Goal: Information Seeking & Learning: Learn about a topic

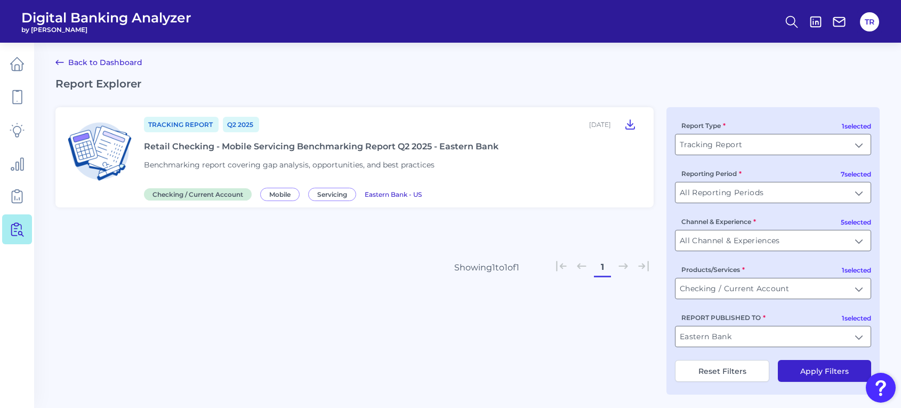
click at [733, 375] on button "Reset Filters" at bounding box center [722, 371] width 94 height 22
type input "All Report Types"
type input "All Products/Services"
type input "All Users Groups"
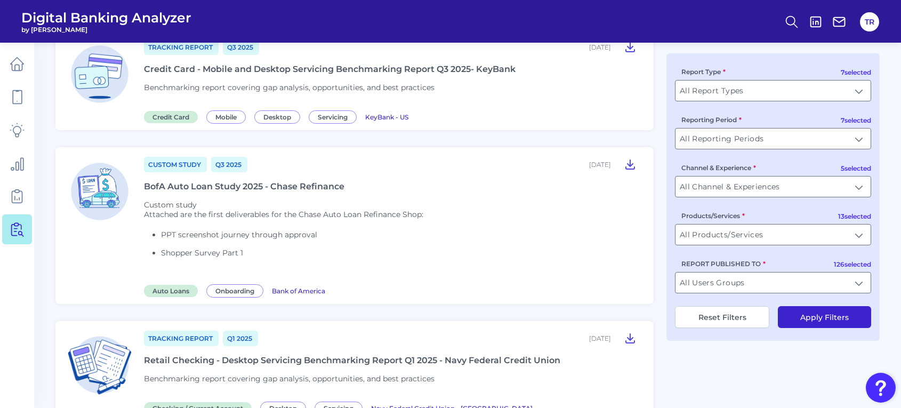
scroll to position [679, 0]
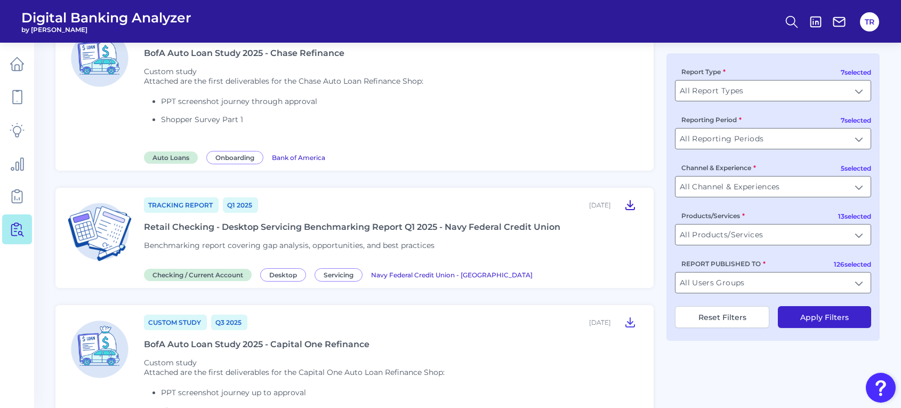
click at [627, 200] on icon at bounding box center [630, 204] width 9 height 9
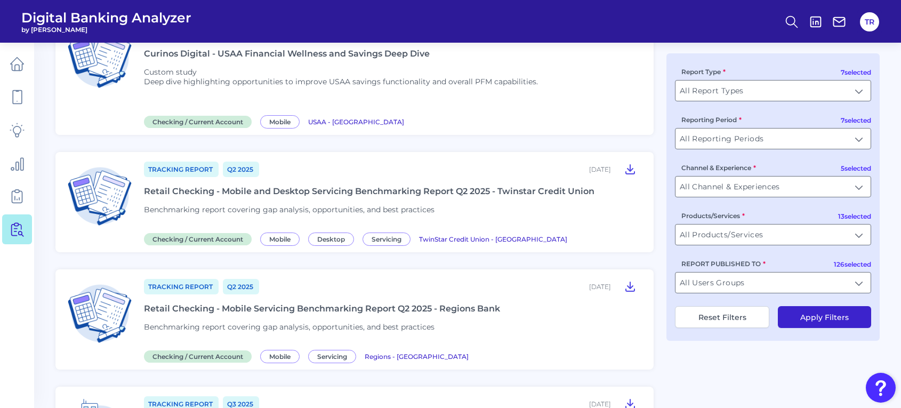
scroll to position [1334, 0]
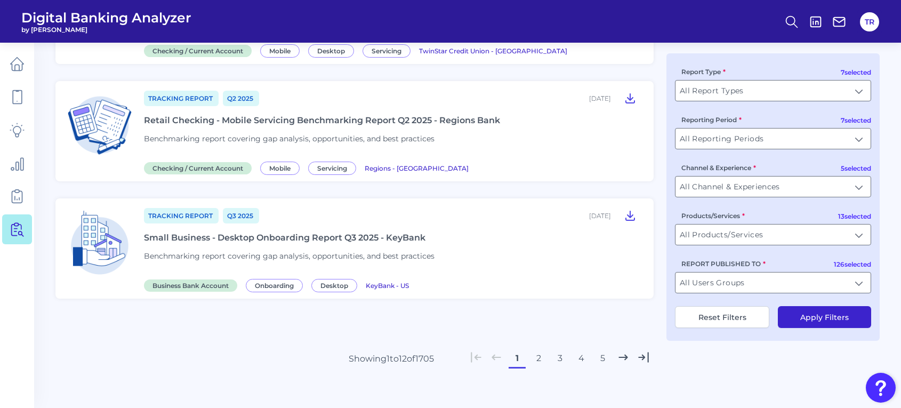
click at [536, 351] on button "2" at bounding box center [538, 358] width 17 height 17
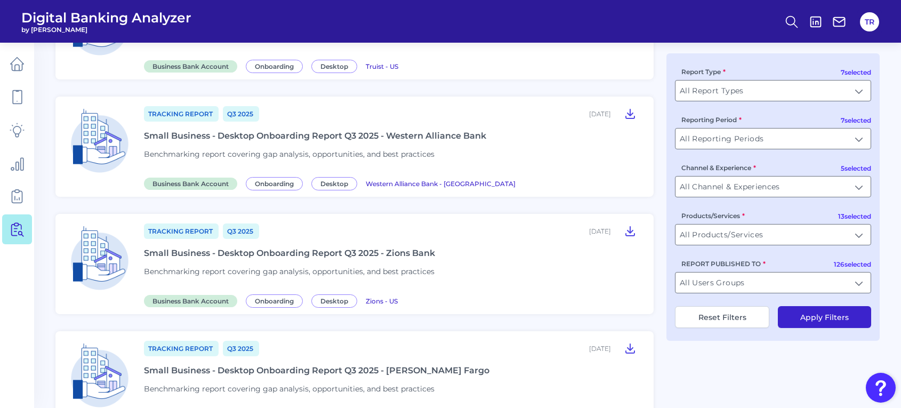
scroll to position [1200, 0]
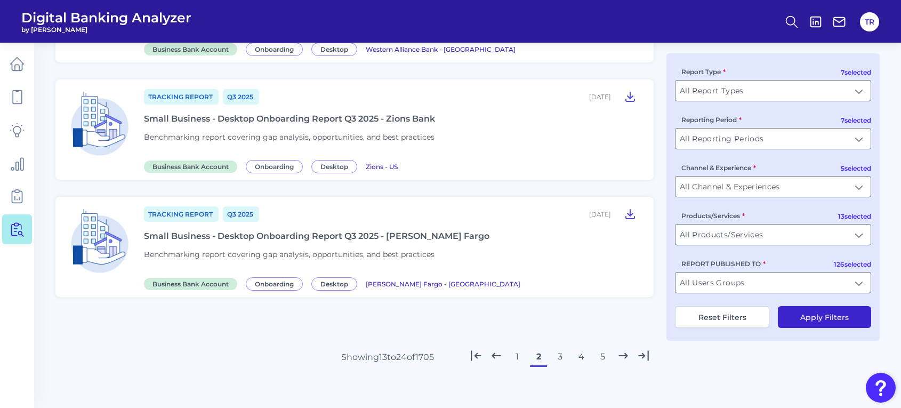
click at [557, 352] on button "3" at bounding box center [559, 356] width 17 height 17
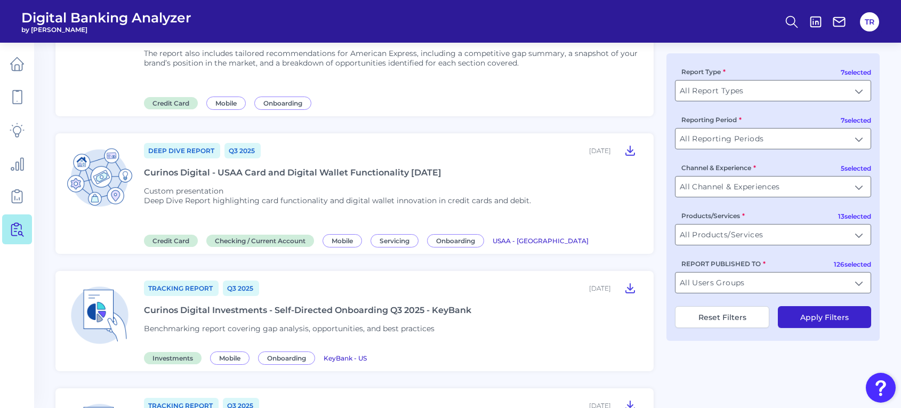
scroll to position [0, 0]
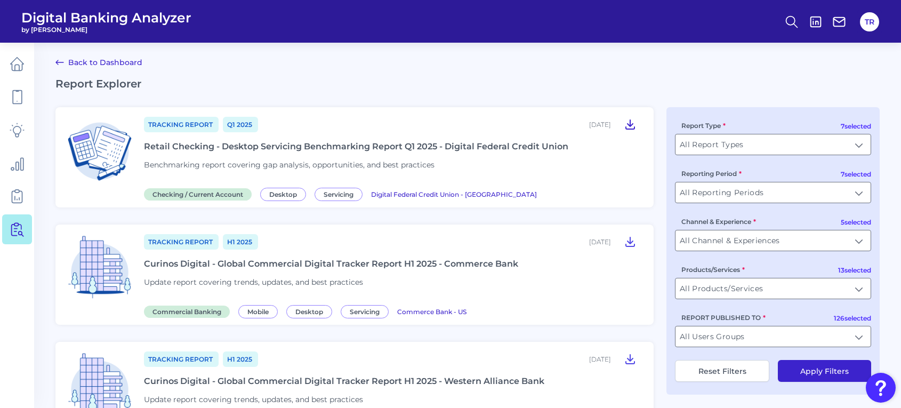
click at [627, 120] on icon at bounding box center [629, 124] width 13 height 13
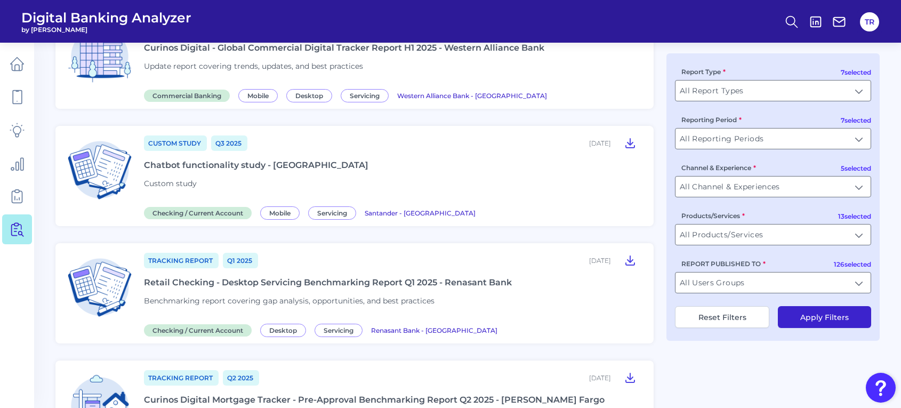
scroll to position [466, 0]
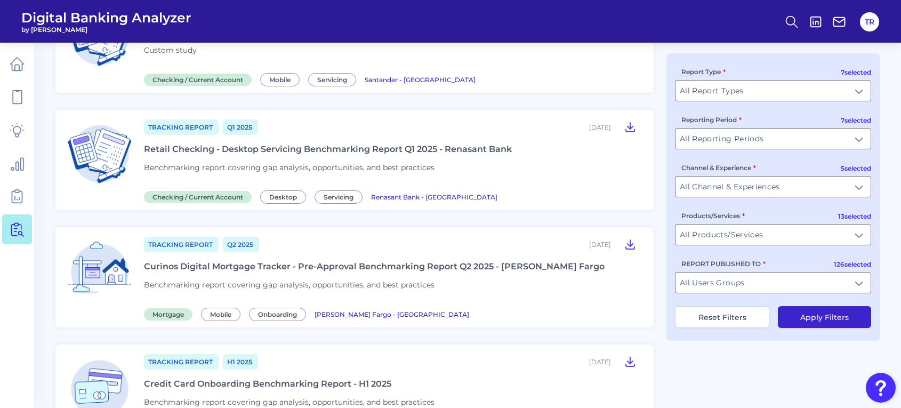
click at [630, 123] on icon at bounding box center [629, 126] width 13 height 13
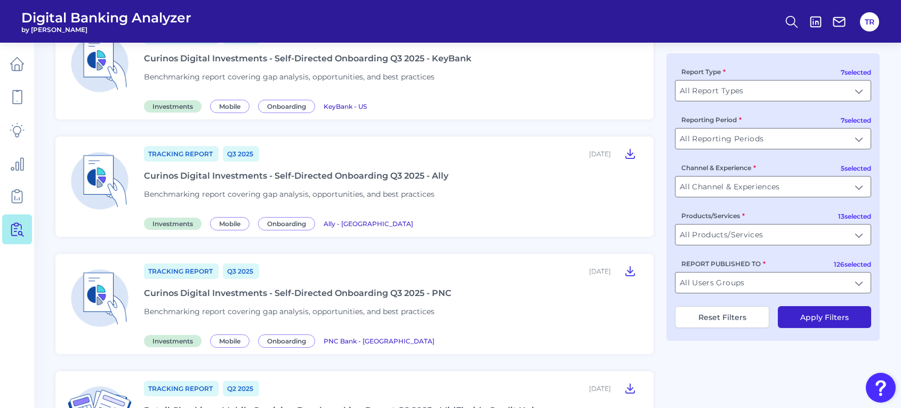
scroll to position [1279, 0]
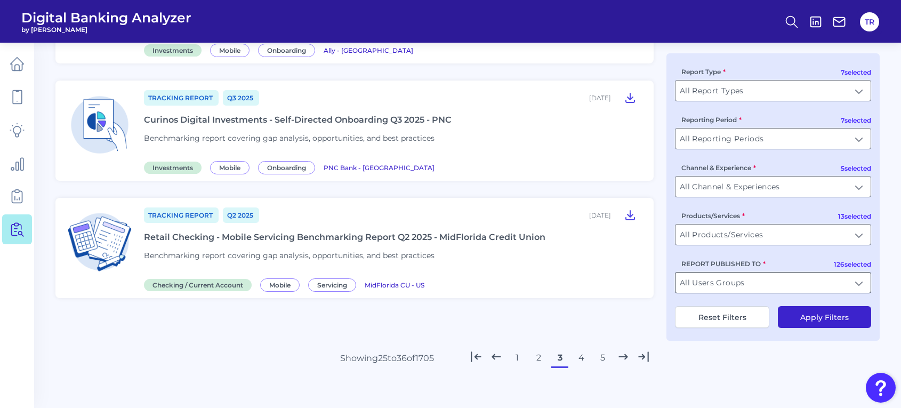
click at [728, 285] on input "All Users Groups" at bounding box center [772, 282] width 195 height 20
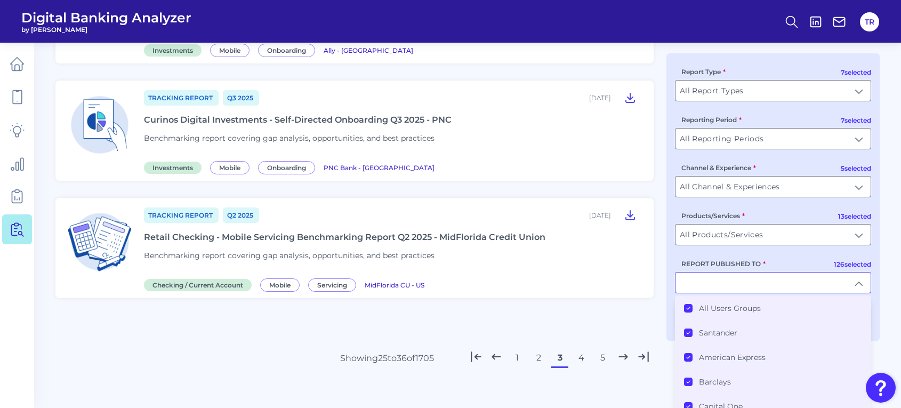
click at [693, 310] on div "All Users Groups" at bounding box center [722, 308] width 77 height 10
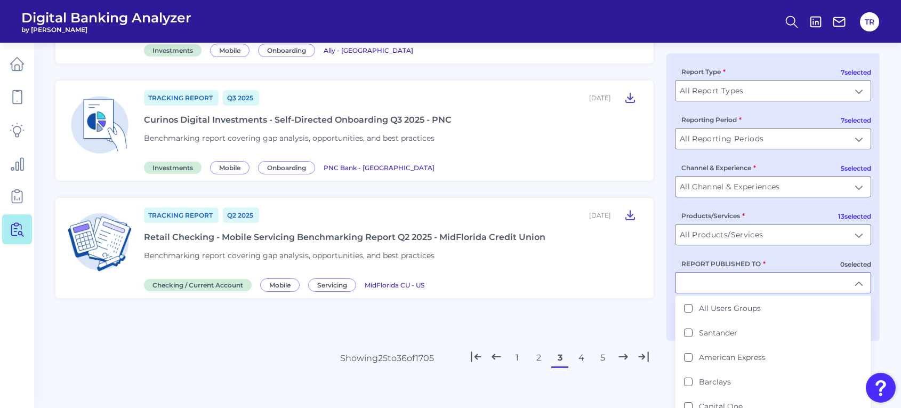
click at [693, 287] on input "REPORT PUBLISHED TO" at bounding box center [772, 282] width 195 height 20
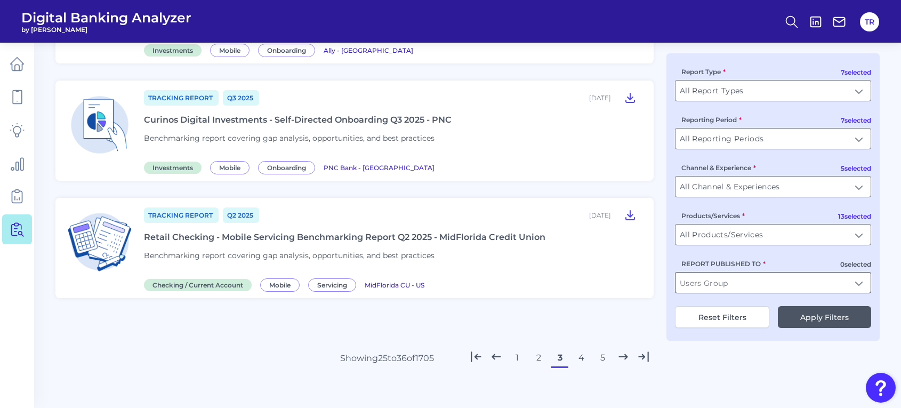
click at [693, 287] on input "REPORT PUBLISHED TO" at bounding box center [772, 282] width 195 height 20
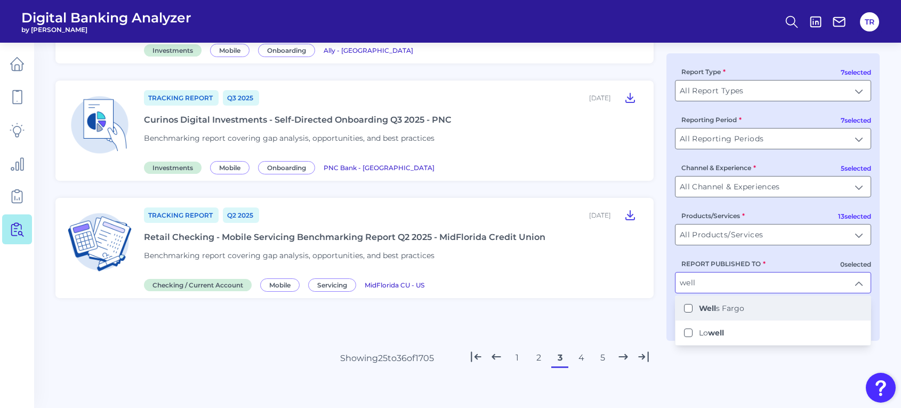
click at [711, 315] on li "Well s Fargo" at bounding box center [772, 308] width 195 height 25
type input "[PERSON_NAME] Fargo"
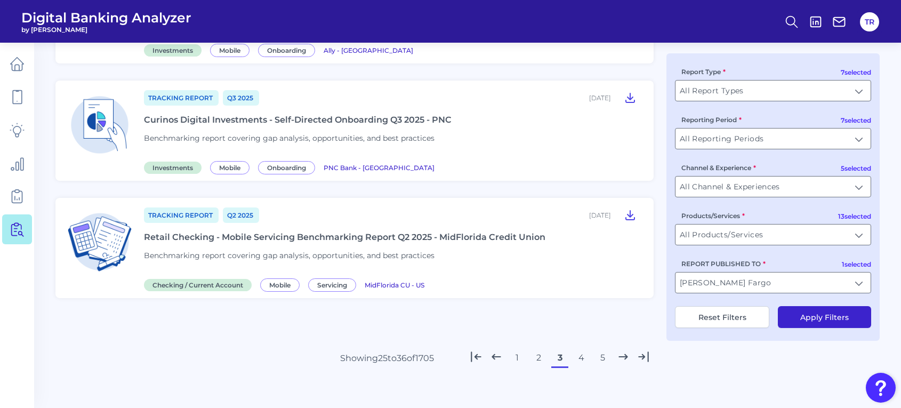
click at [822, 315] on button "Apply Filters" at bounding box center [823, 317] width 93 height 22
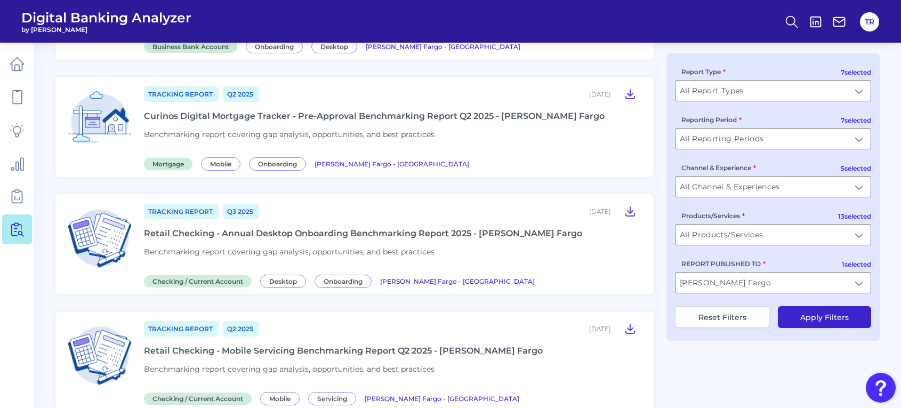
scroll to position [0, 0]
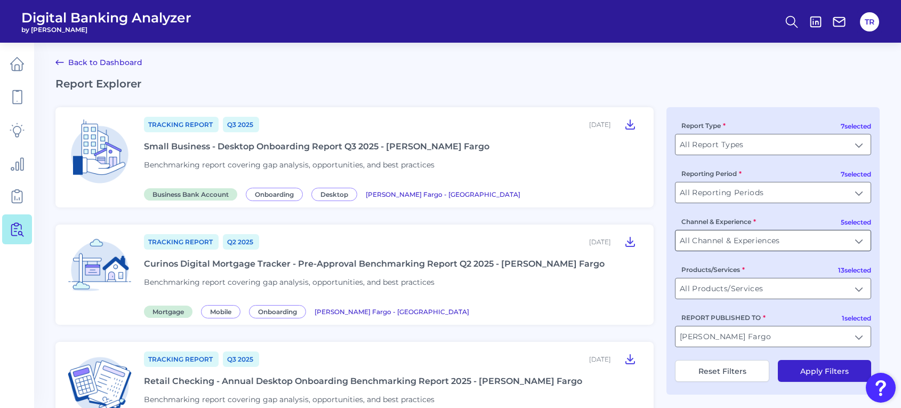
click at [717, 233] on input "All Channel & Experiences" at bounding box center [772, 240] width 195 height 20
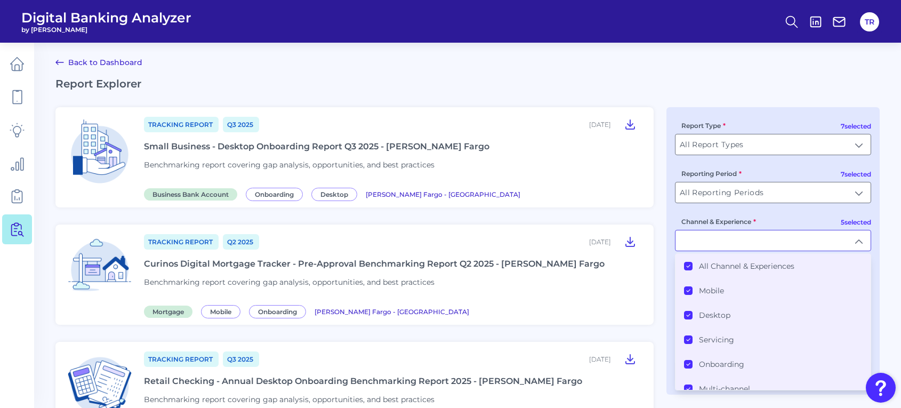
click at [688, 266] on icon at bounding box center [687, 265] width 5 height 5
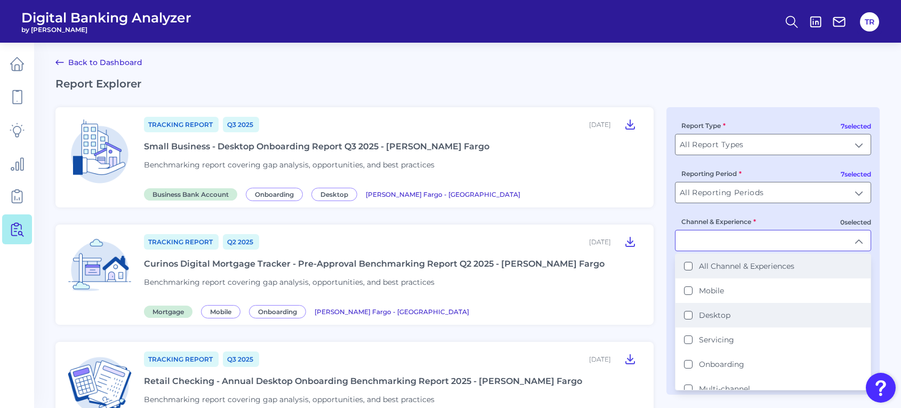
click at [686, 314] on button "Desktop" at bounding box center [688, 315] width 9 height 9
type input "Desktop"
click at [669, 321] on div "7 selected Report Type All Report Types All Report Types 7 selected Reporting P…" at bounding box center [772, 250] width 213 height 287
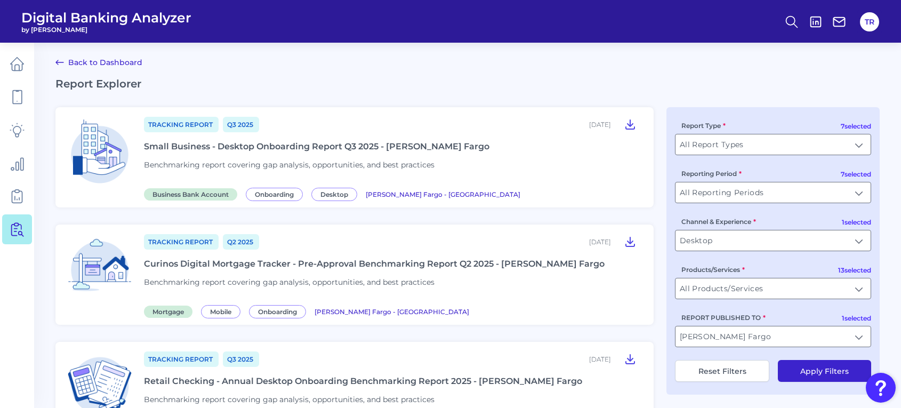
click at [814, 366] on button "Apply Filters" at bounding box center [823, 371] width 93 height 22
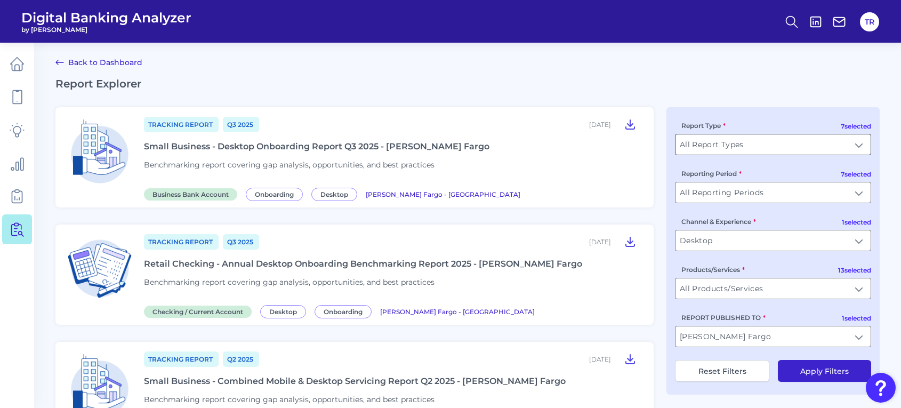
click at [706, 145] on input "All Report Types" at bounding box center [772, 144] width 195 height 20
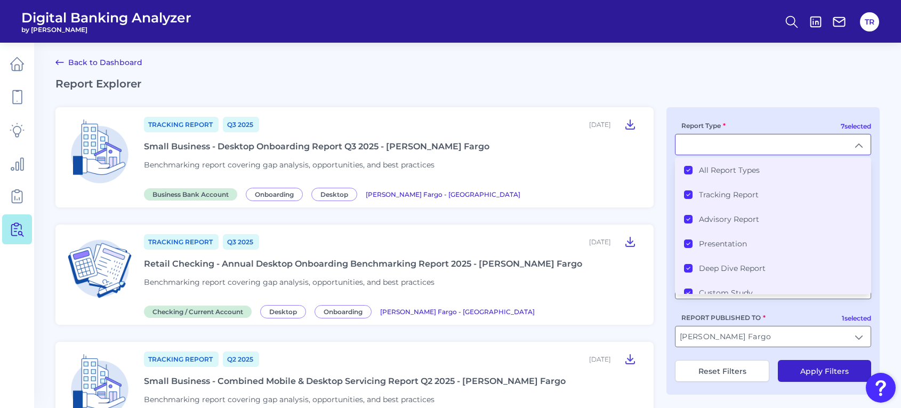
click at [688, 168] on icon at bounding box center [687, 169] width 5 height 5
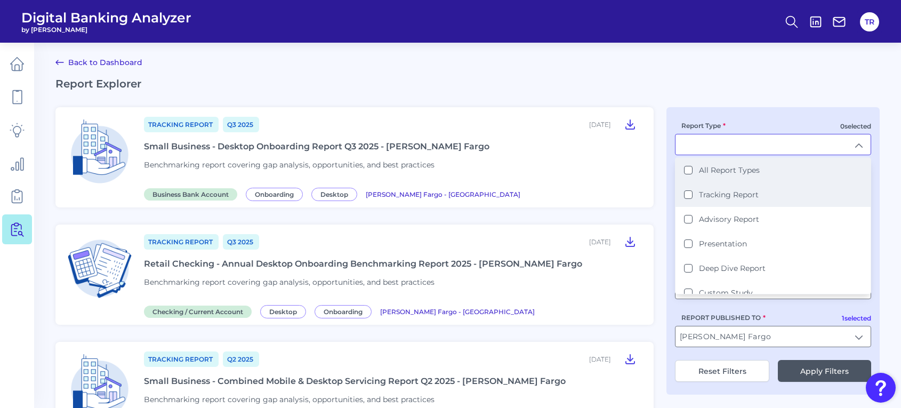
click at [688, 188] on li "Tracking Report" at bounding box center [772, 194] width 195 height 25
type input "Tracking Report"
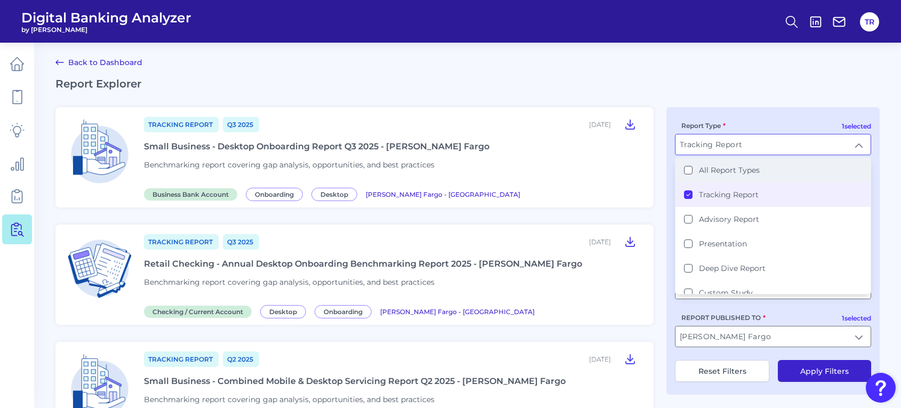
click at [666, 214] on div "1 selected Report Type Tracking Report Tracking Report All Report Types Trackin…" at bounding box center [772, 250] width 213 height 287
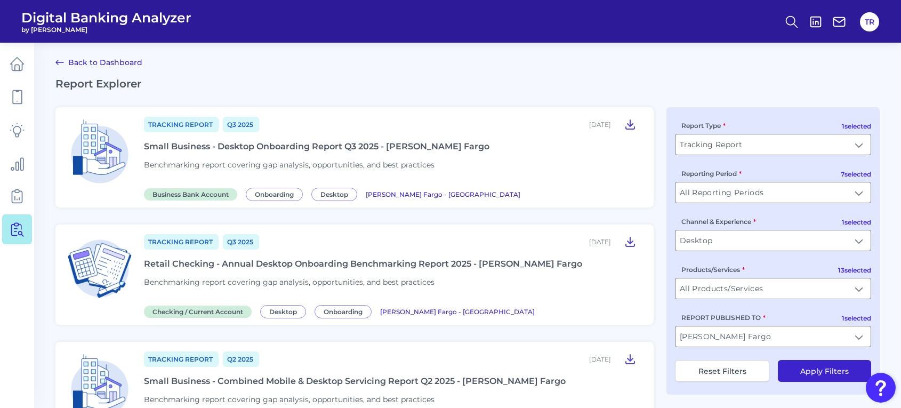
click at [822, 377] on button "Apply Filters" at bounding box center [823, 371] width 93 height 22
click at [742, 290] on input "All Products/Services" at bounding box center [772, 288] width 195 height 20
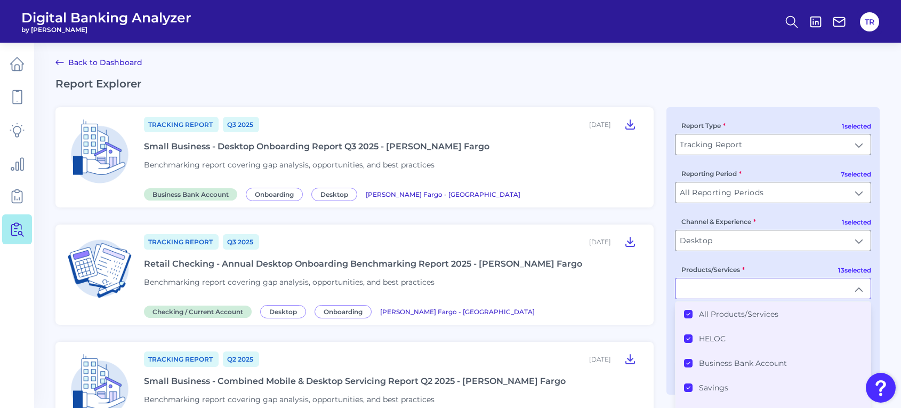
click at [702, 313] on label "All Products/Services" at bounding box center [738, 314] width 79 height 10
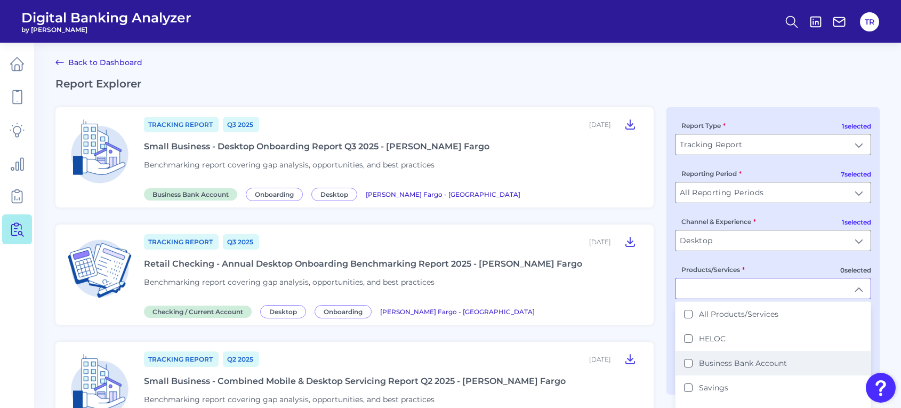
scroll to position [200, 0]
click at [733, 356] on label "Checking / Current Account" at bounding box center [751, 359] width 104 height 10
type input "Checking / Current Account"
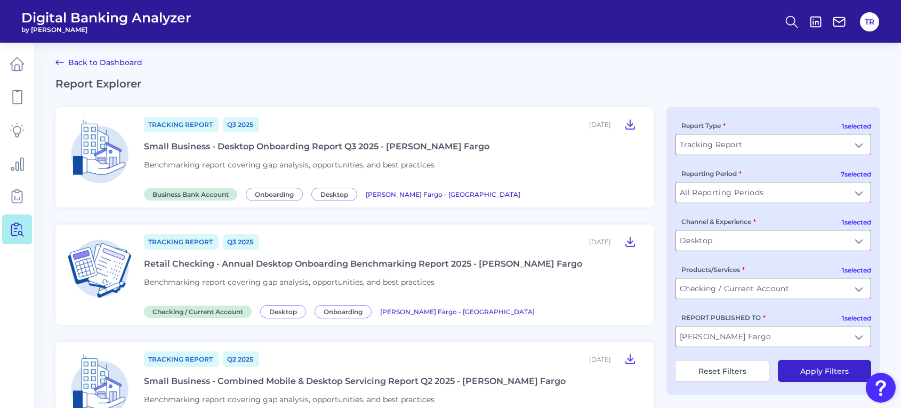
click at [829, 380] on button "Apply Filters" at bounding box center [823, 371] width 93 height 22
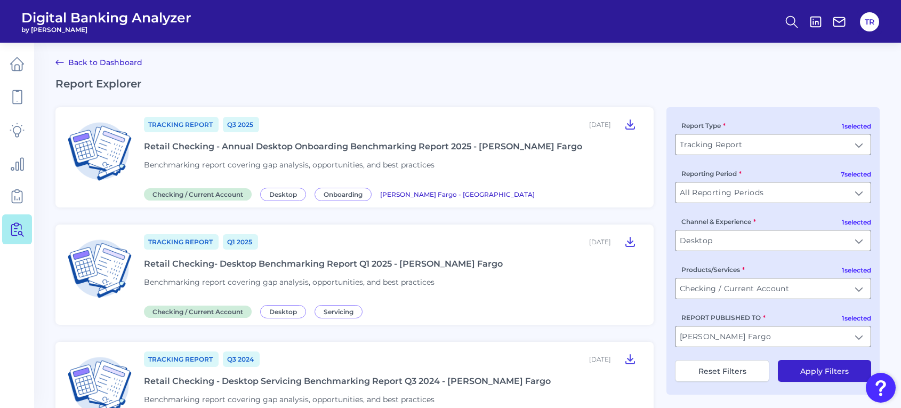
click at [722, 367] on button "Reset Filters" at bounding box center [722, 371] width 94 height 22
type input "All Report Types"
type input "All Channel & Experiences"
type input "All Products/Services"
type input "All Users Groups"
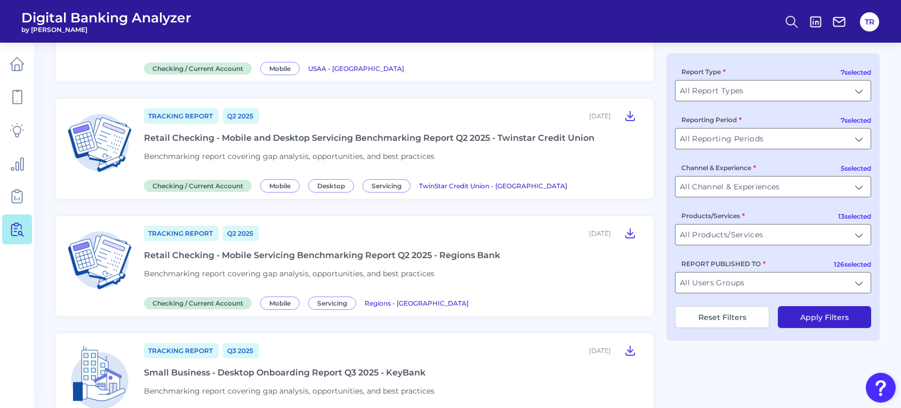
scroll to position [1266, 0]
